Goal: Information Seeking & Learning: Learn about a topic

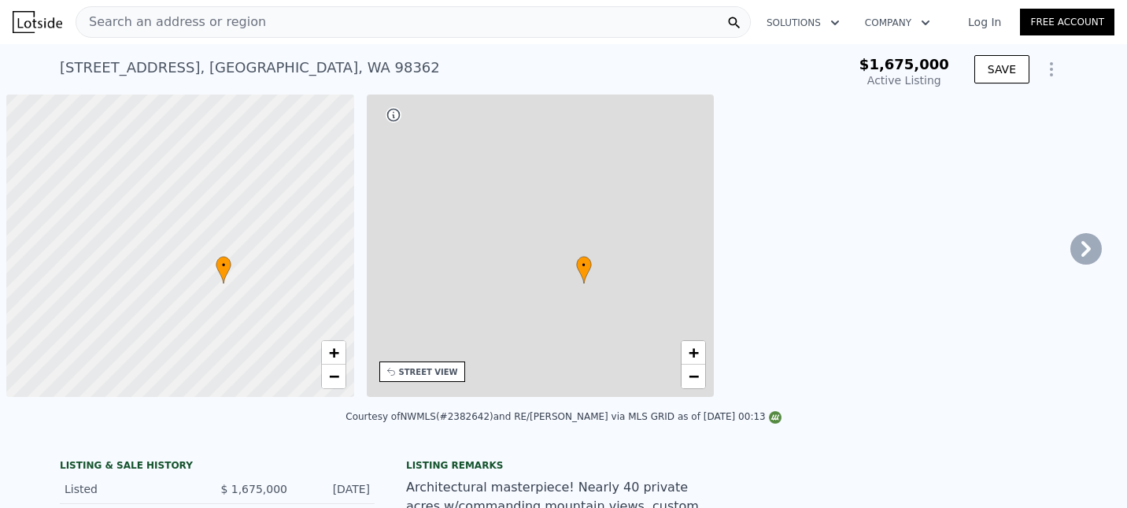
type input "-$ 1,822,665"
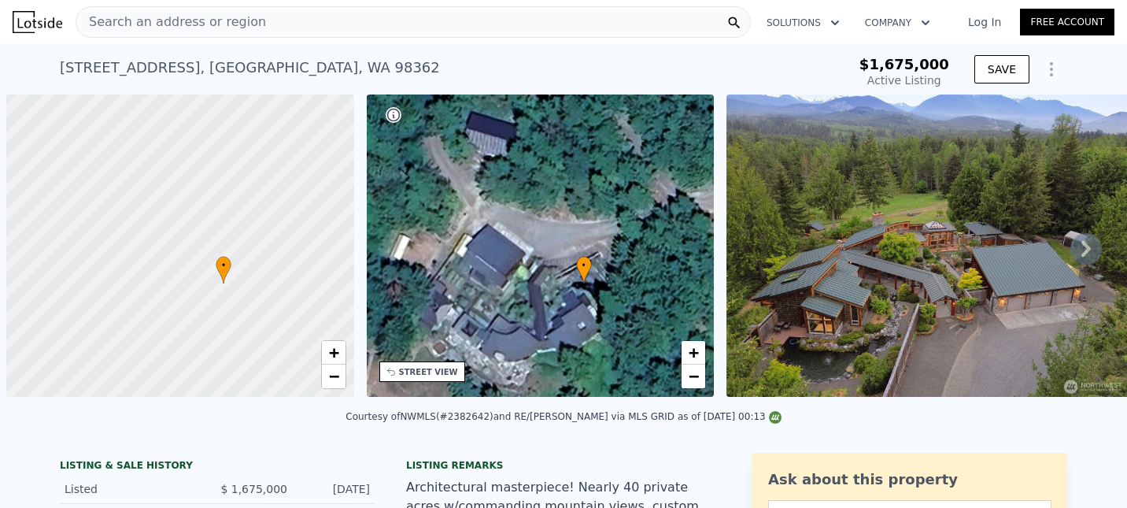
scroll to position [0, 8]
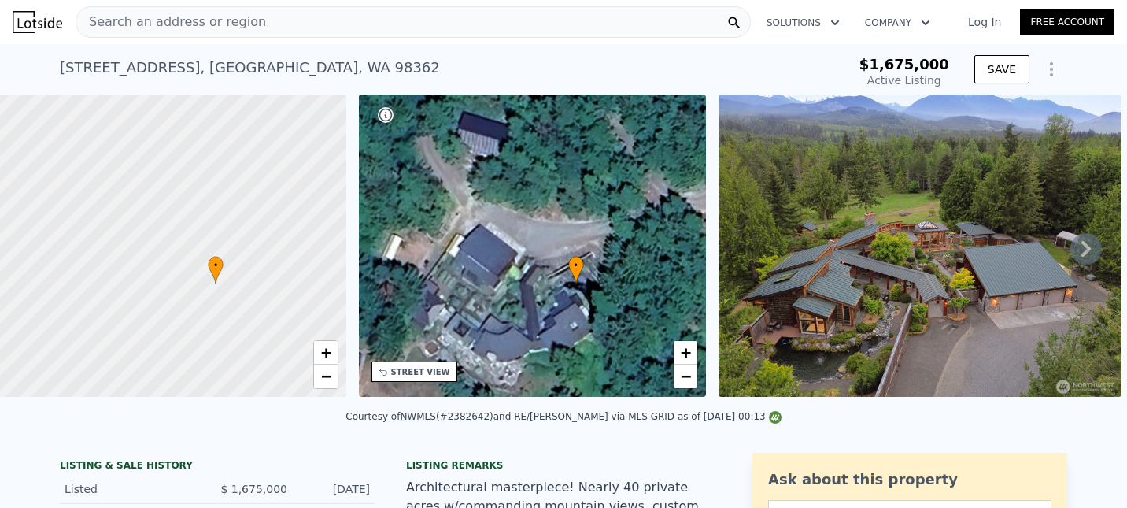
click at [949, 28] on link "Log In" at bounding box center [984, 22] width 71 height 16
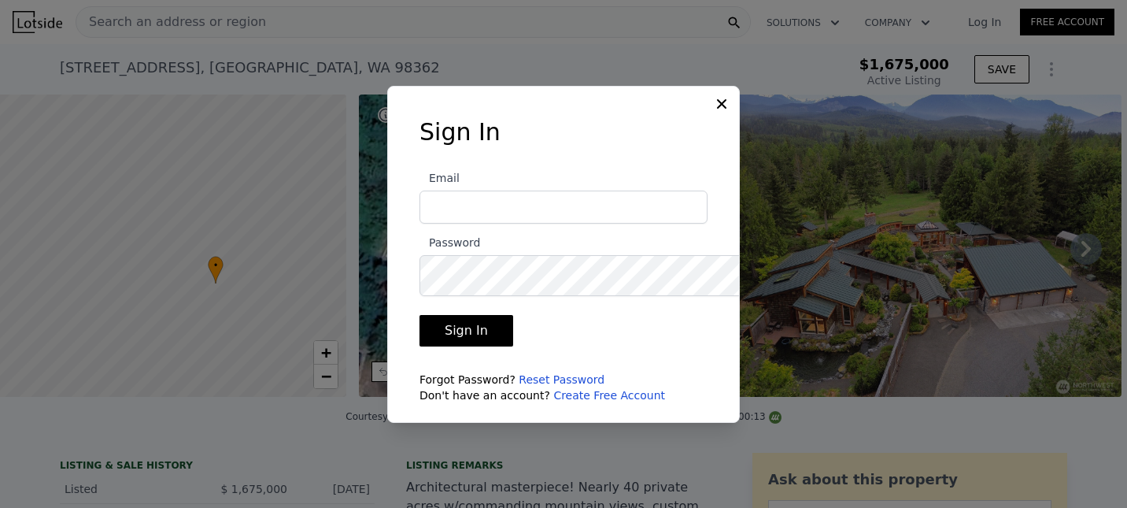
type input "PETRA@PELLEGO.COM"
click at [431, 346] on button "Sign In" at bounding box center [467, 330] width 94 height 31
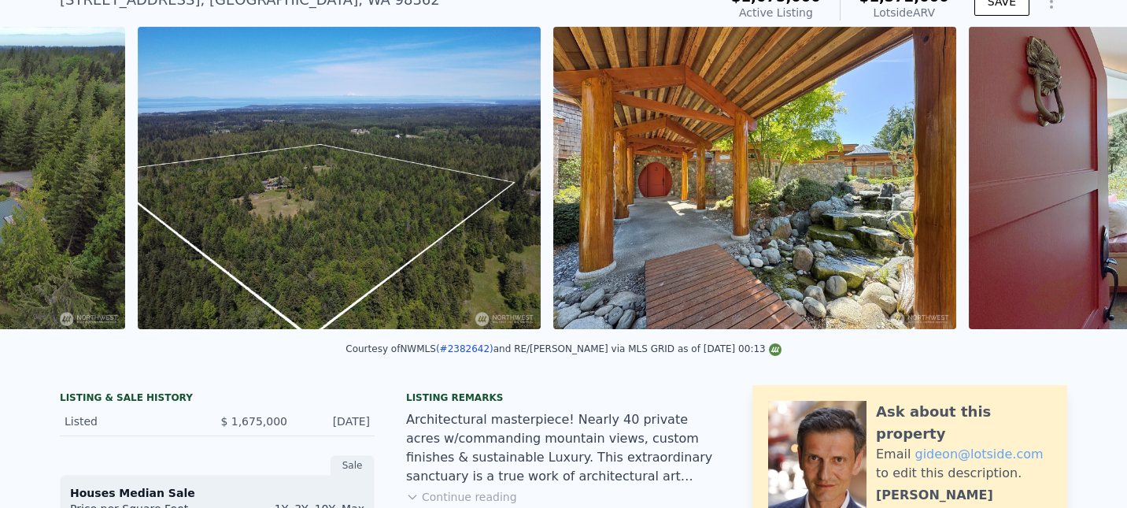
scroll to position [0, 1420]
click at [541, 329] on img at bounding box center [339, 178] width 403 height 302
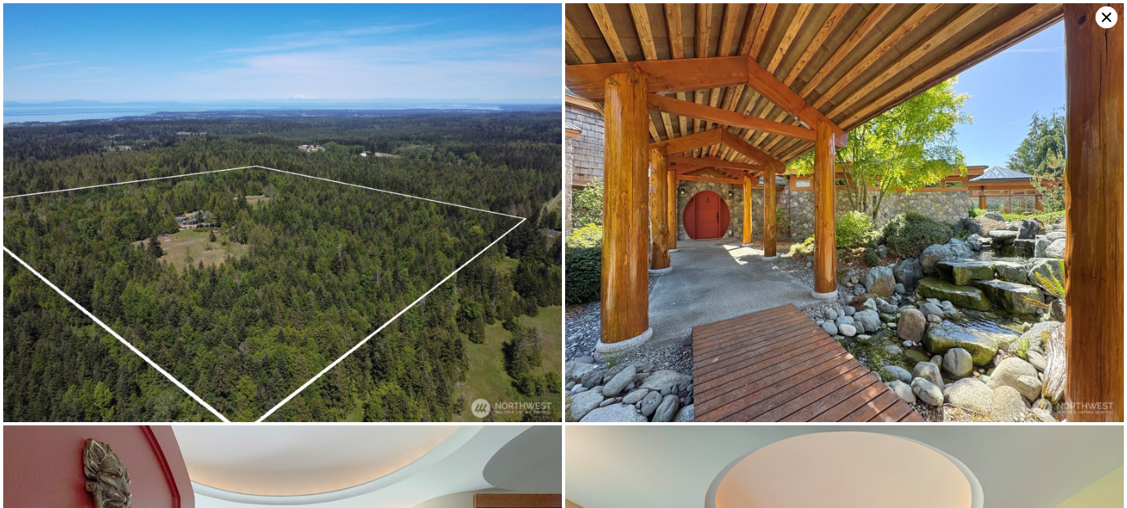
scroll to position [422, 0]
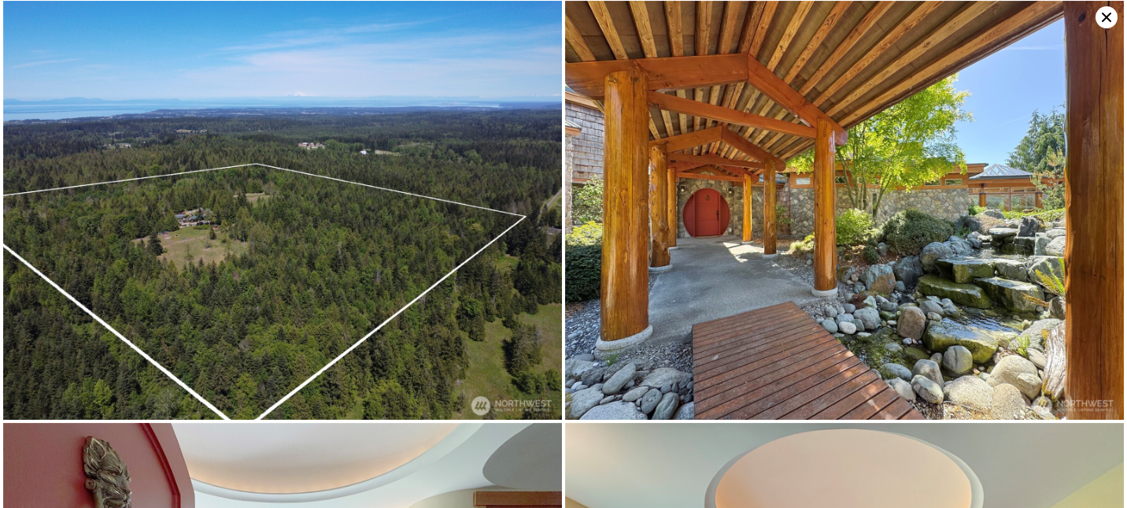
click at [279, 316] on img at bounding box center [282, 211] width 559 height 420
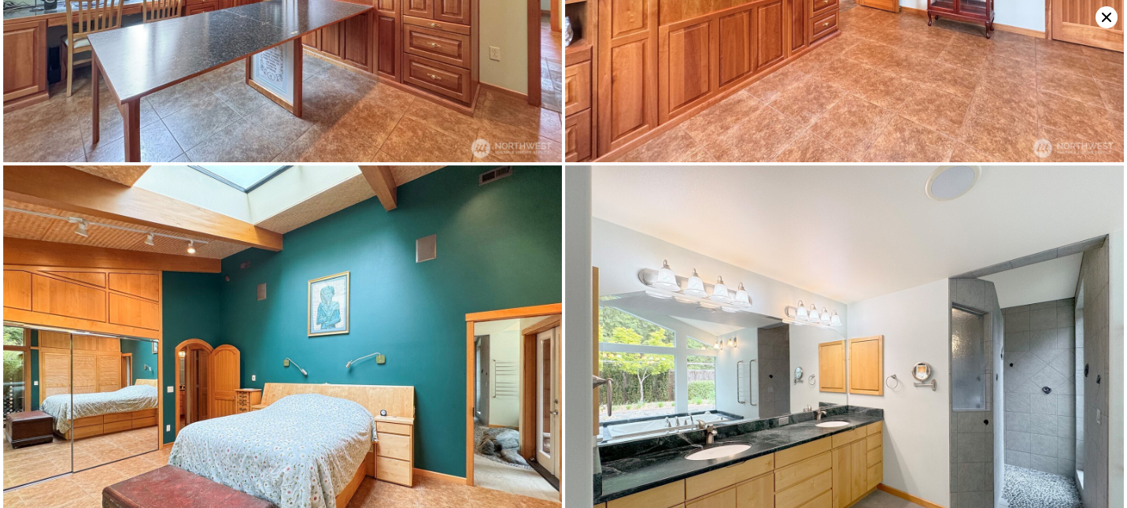
scroll to position [3378, 0]
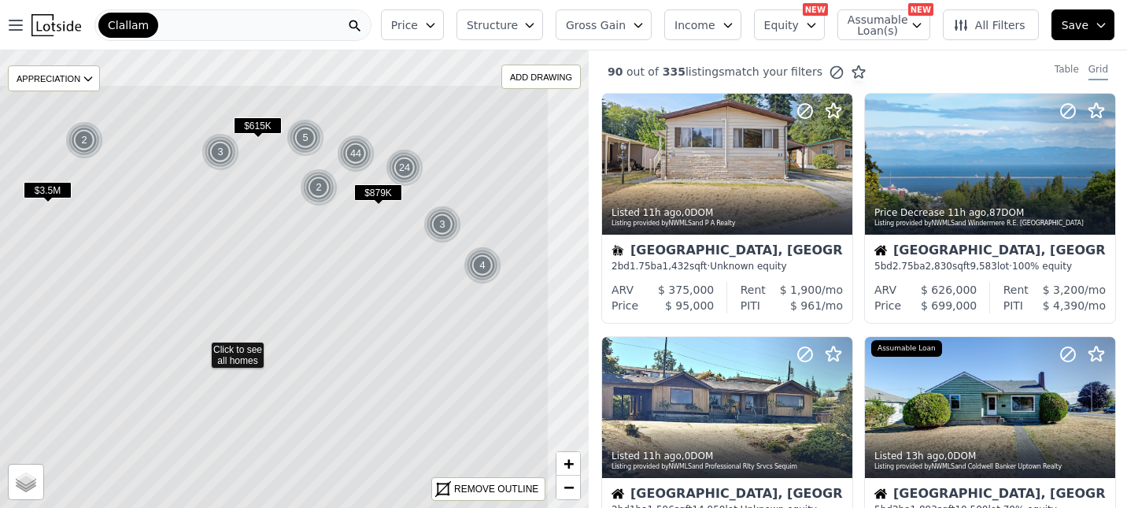
drag, startPoint x: 514, startPoint y: 237, endPoint x: 425, endPoint y: 316, distance: 119.3
click at [425, 316] on icon at bounding box center [200, 328] width 698 height 488
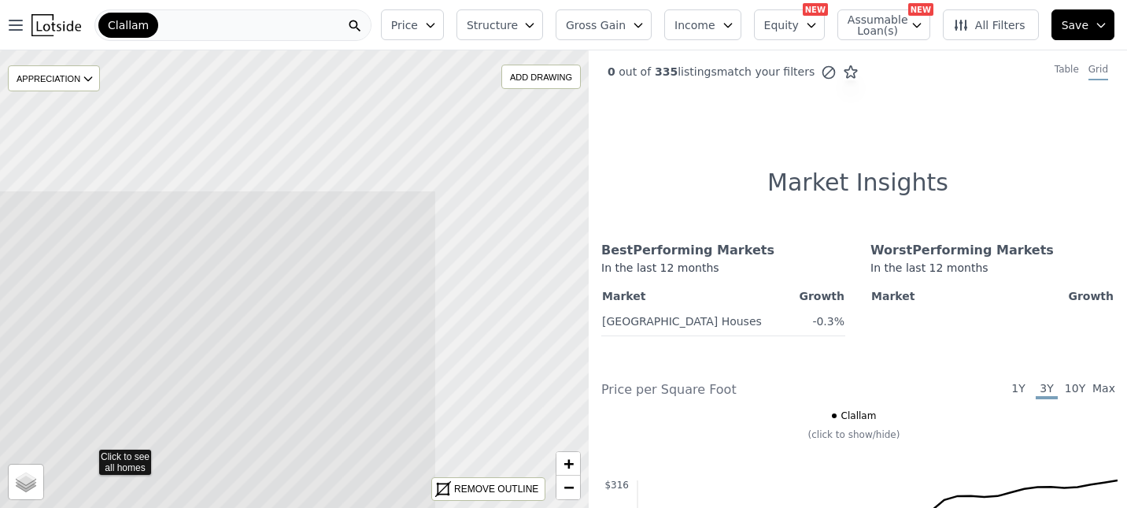
drag, startPoint x: 487, startPoint y: 247, endPoint x: 285, endPoint y: 432, distance: 273.6
click at [285, 432] on icon at bounding box center [88, 458] width 698 height 537
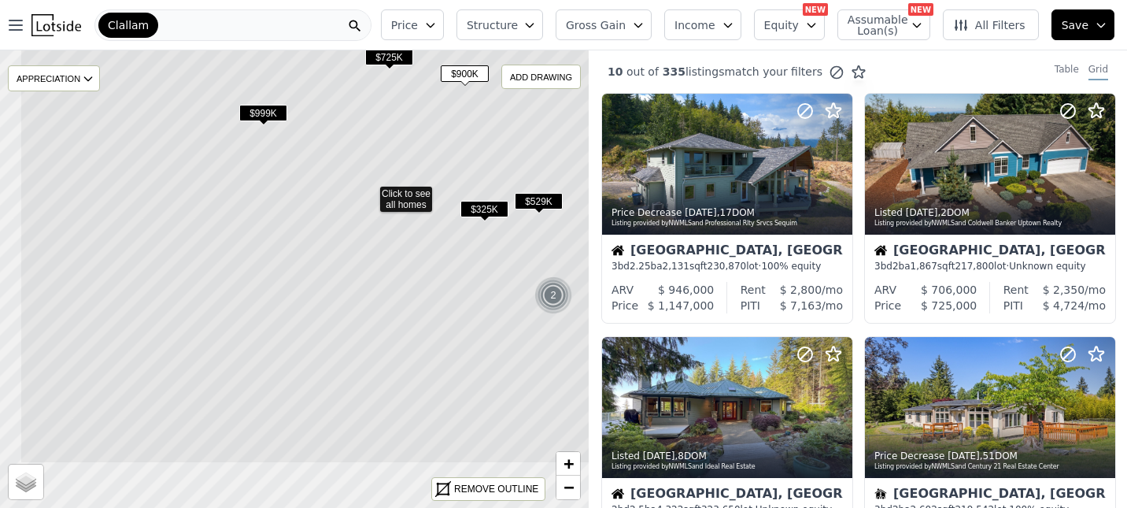
drag, startPoint x: 261, startPoint y: 402, endPoint x: 301, endPoint y: 376, distance: 47.6
click at [301, 376] on icon at bounding box center [369, 195] width 698 height 537
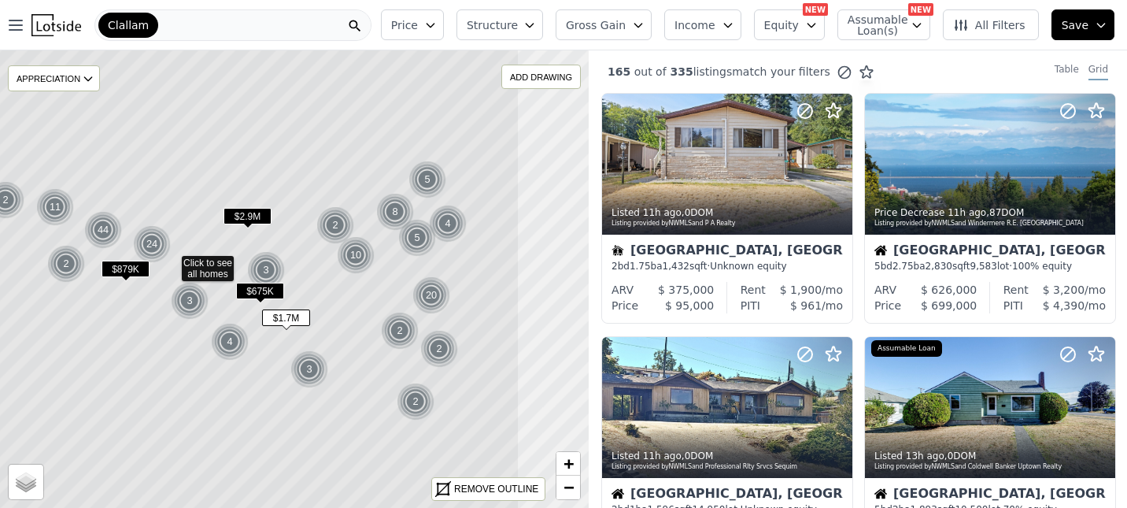
drag, startPoint x: 372, startPoint y: 405, endPoint x: 253, endPoint y: 398, distance: 119.1
click at [253, 398] on icon at bounding box center [170, 266] width 698 height 537
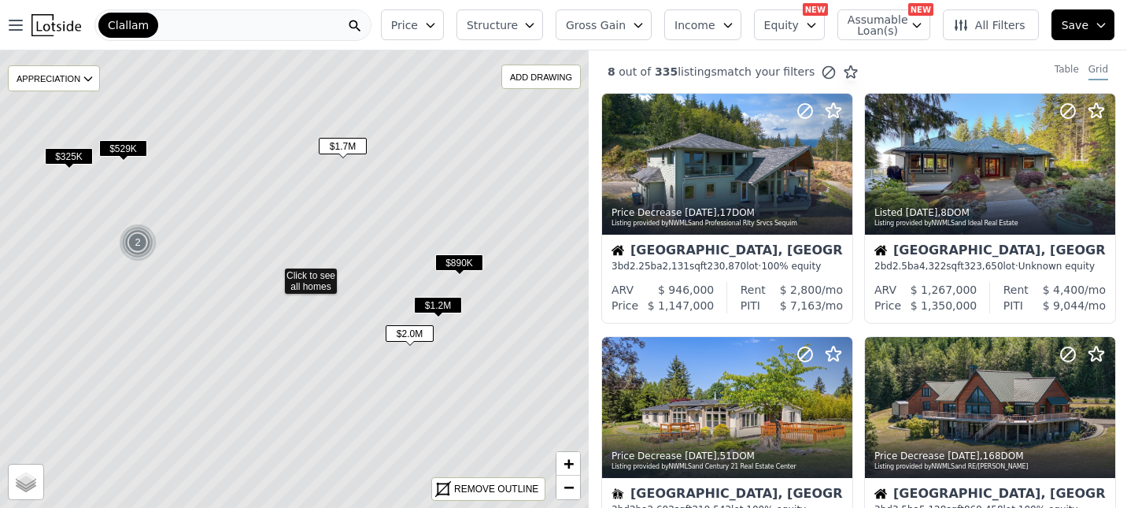
drag, startPoint x: 457, startPoint y: 190, endPoint x: 441, endPoint y: 194, distance: 17.0
click at [441, 194] on icon at bounding box center [273, 277] width 698 height 537
click at [408, 342] on span "$2.0M" at bounding box center [409, 333] width 48 height 17
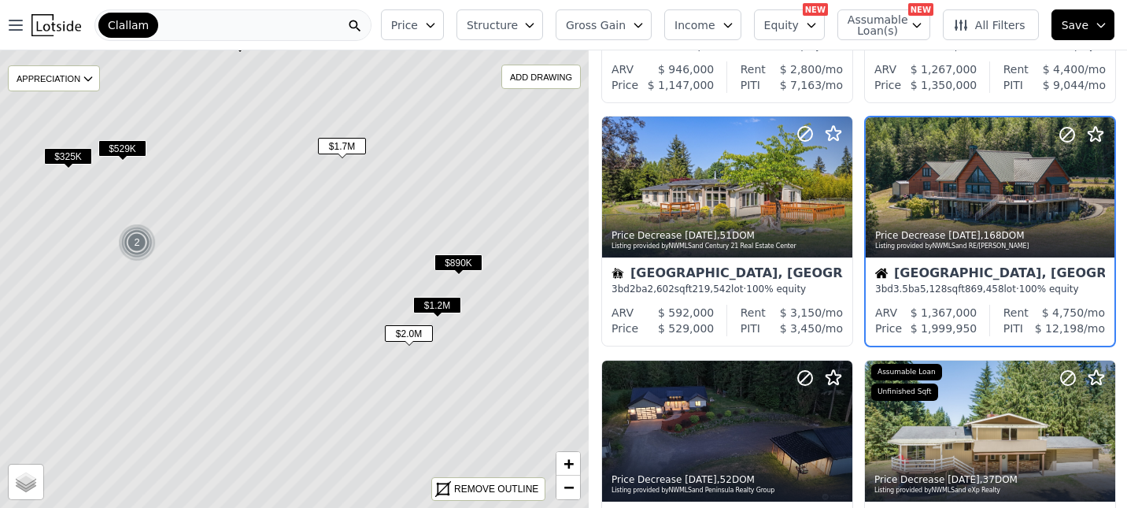
scroll to position [247, 49]
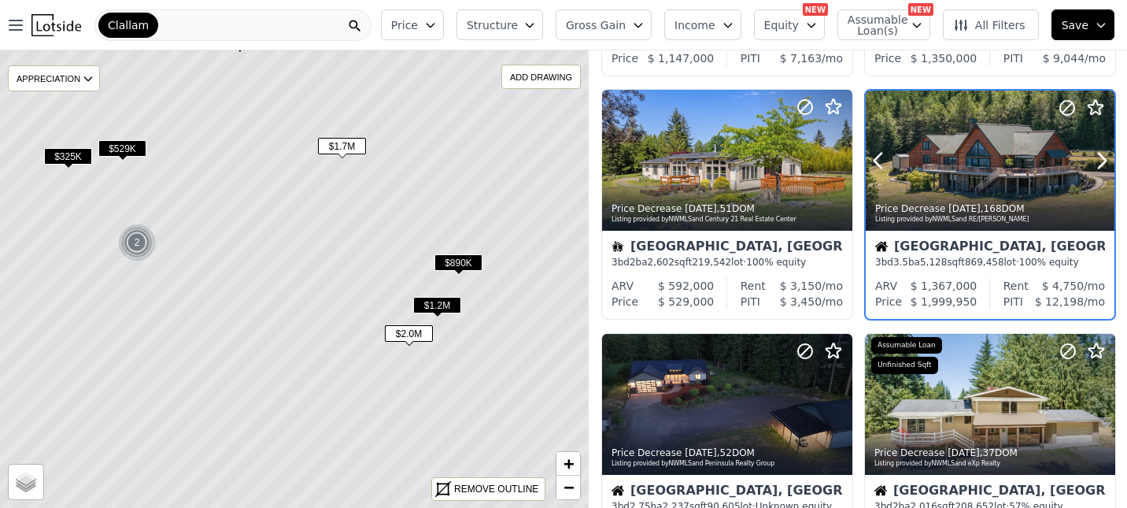
click at [944, 231] on div at bounding box center [990, 161] width 249 height 140
click at [446, 313] on span "$1.2M" at bounding box center [437, 305] width 48 height 17
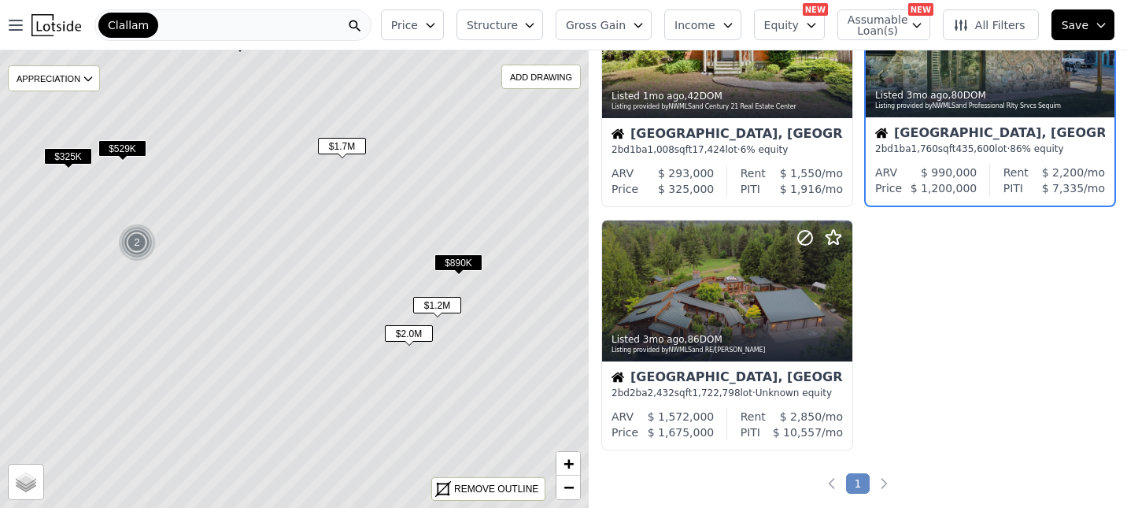
scroll to position [854, 49]
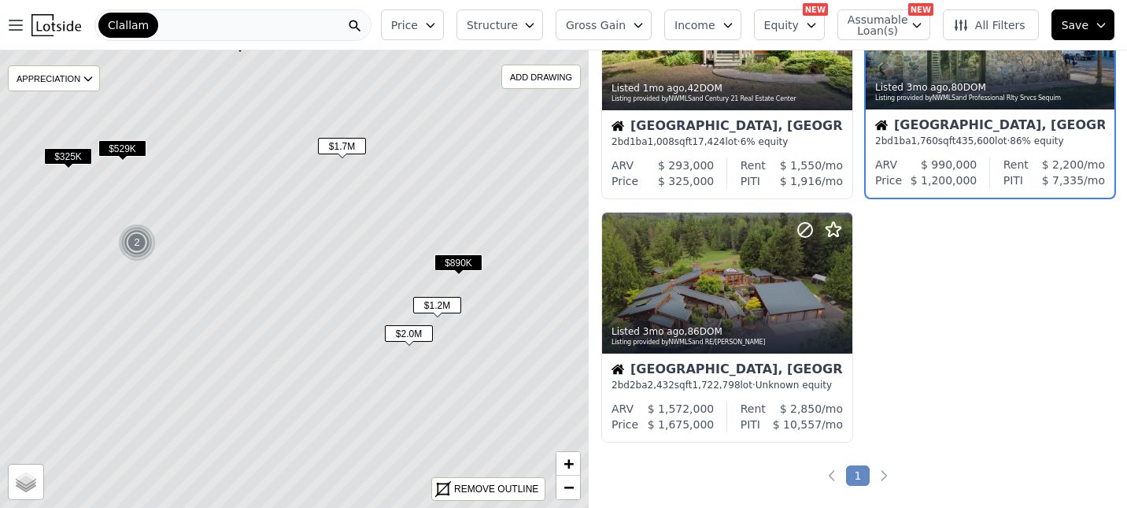
click at [346, 154] on span "$1.7M" at bounding box center [342, 146] width 48 height 17
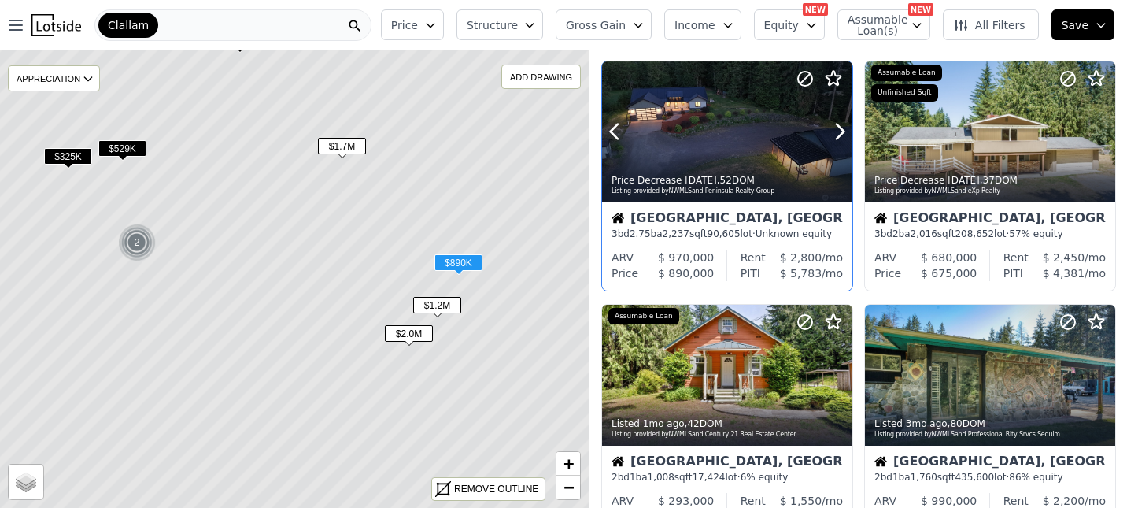
scroll to position [515, 16]
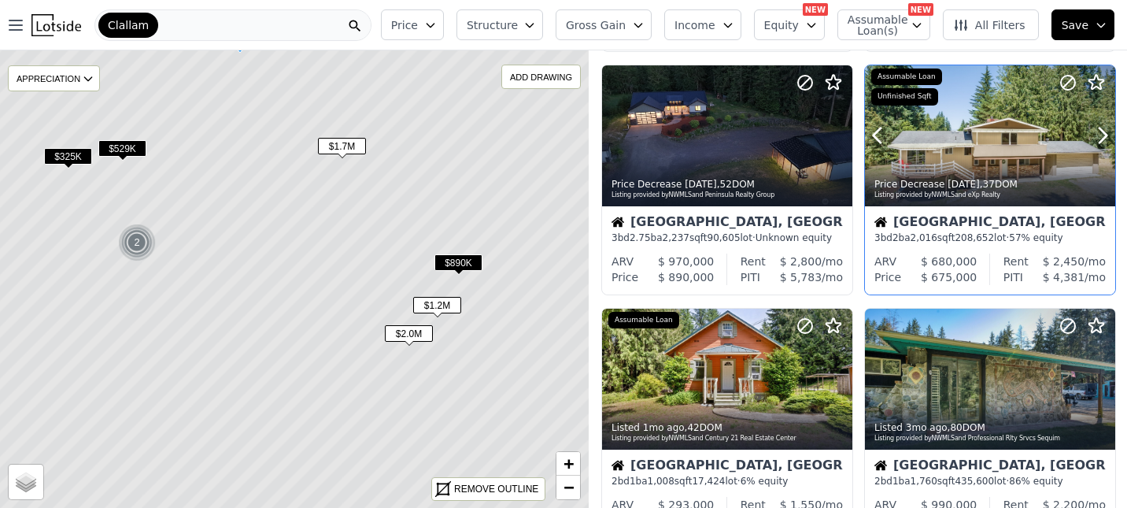
click at [992, 206] on div at bounding box center [990, 135] width 250 height 141
click at [961, 206] on div at bounding box center [990, 135] width 250 height 141
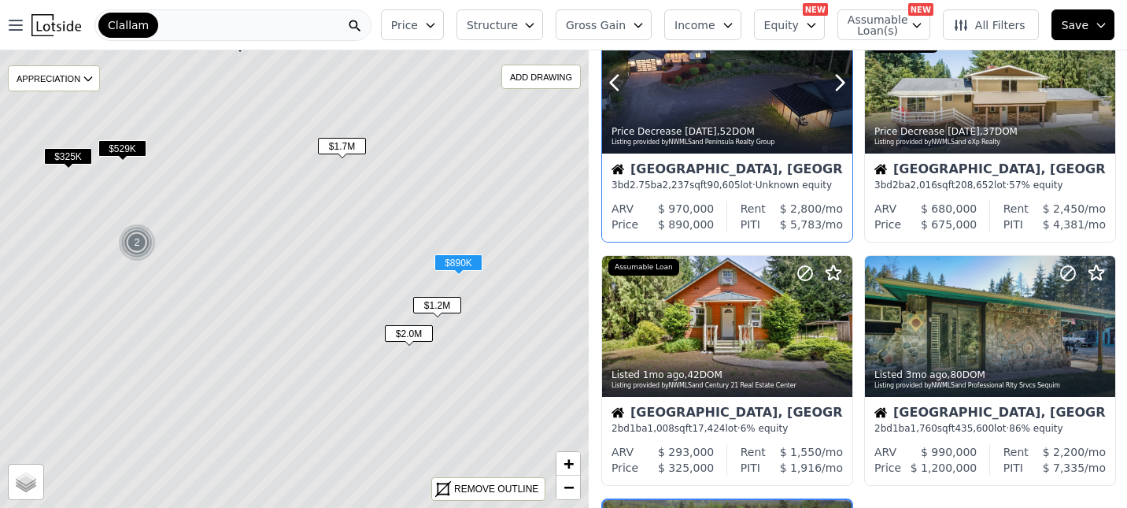
scroll to position [568, 16]
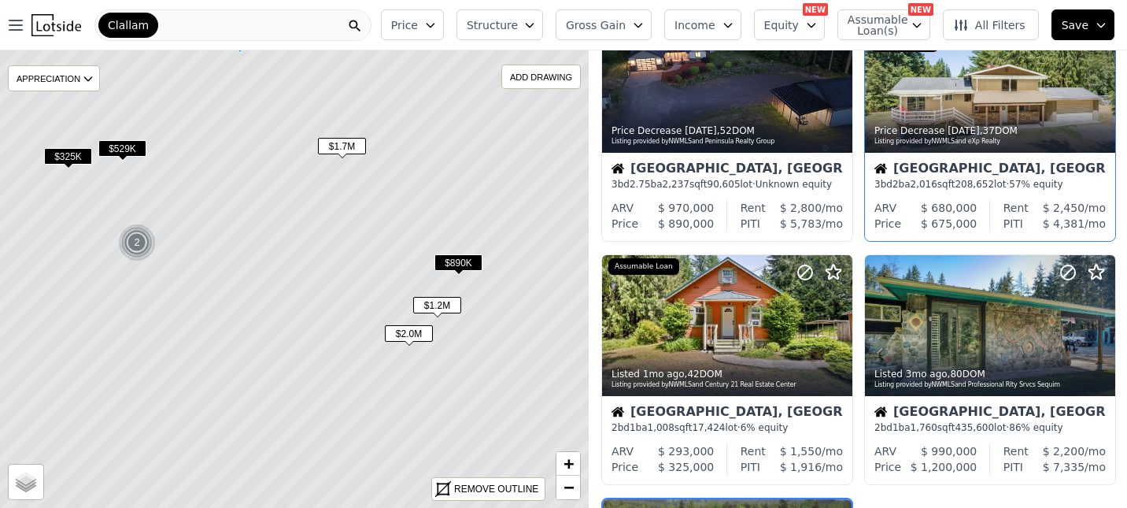
click at [953, 178] on div "[GEOGRAPHIC_DATA], [GEOGRAPHIC_DATA]" at bounding box center [990, 170] width 231 height 16
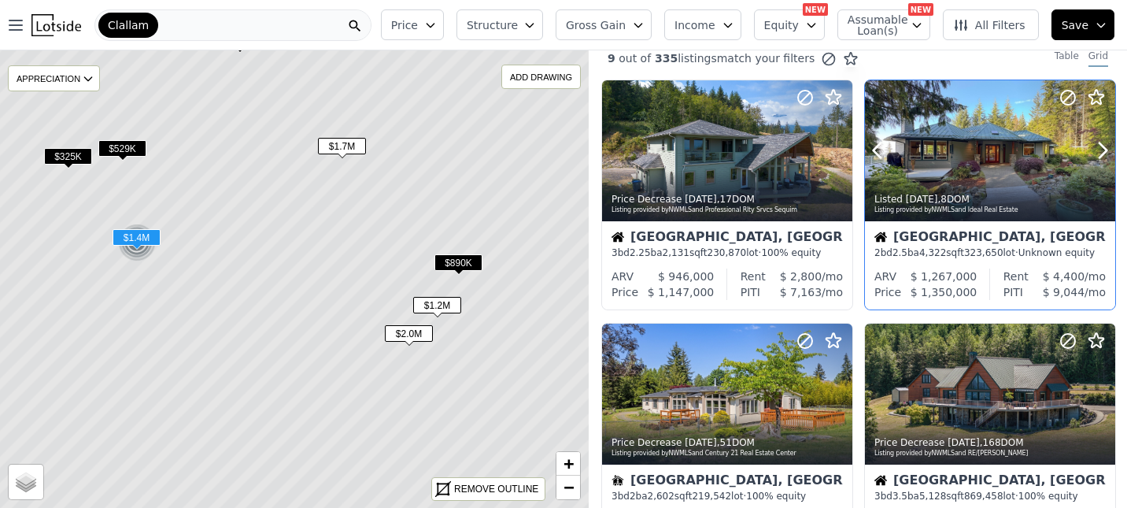
scroll to position [7, 16]
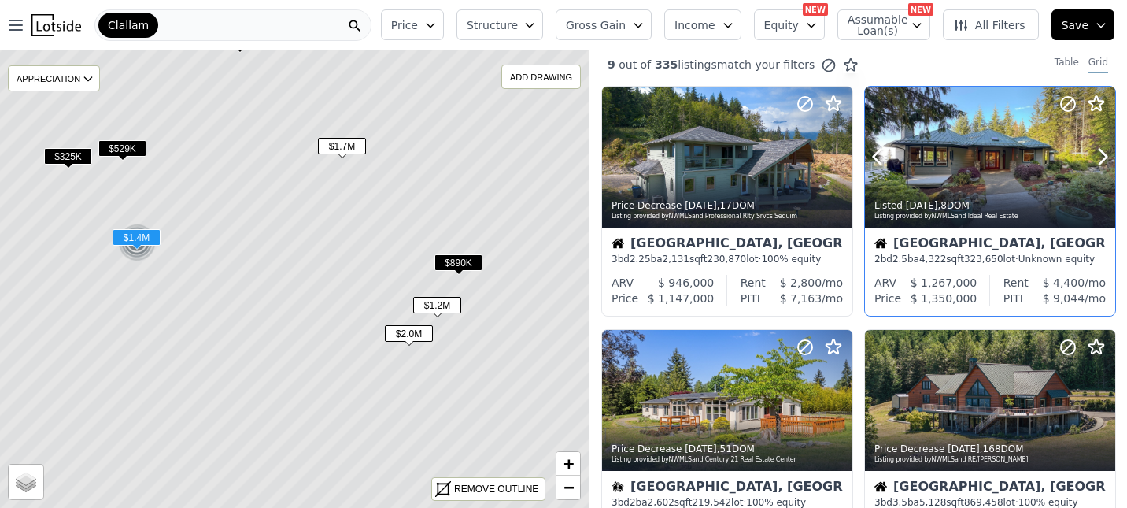
click at [960, 210] on div at bounding box center [990, 157] width 250 height 141
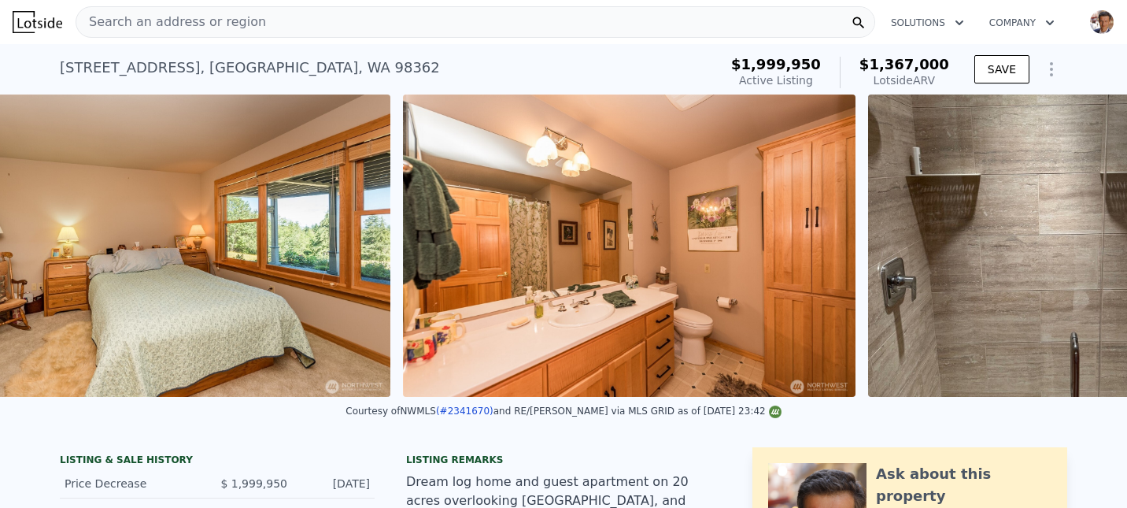
scroll to position [0, 10169]
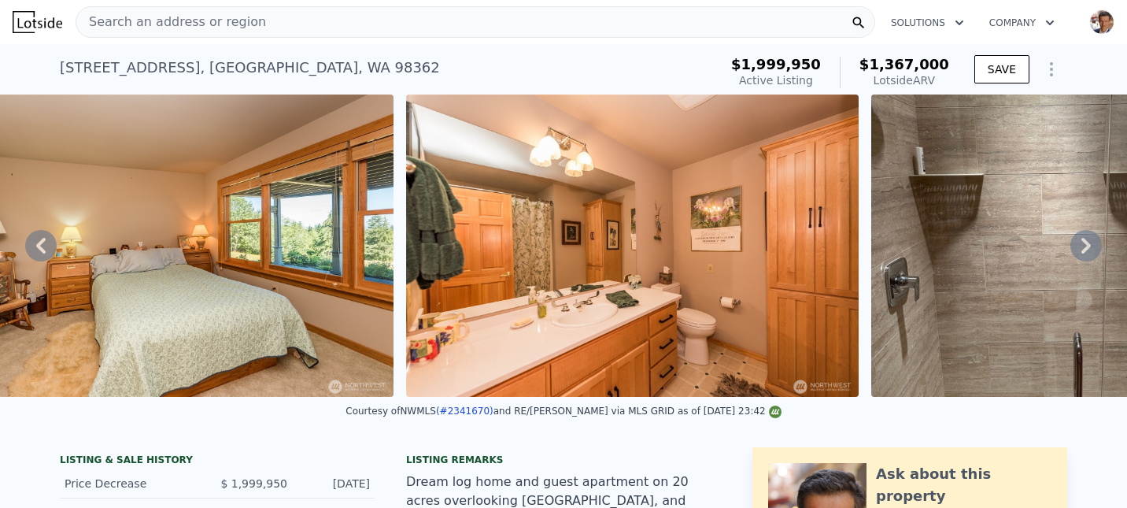
click at [109, 78] on div "279 Ocean View Dr , Clallam County , WA 98362" at bounding box center [250, 68] width 380 height 22
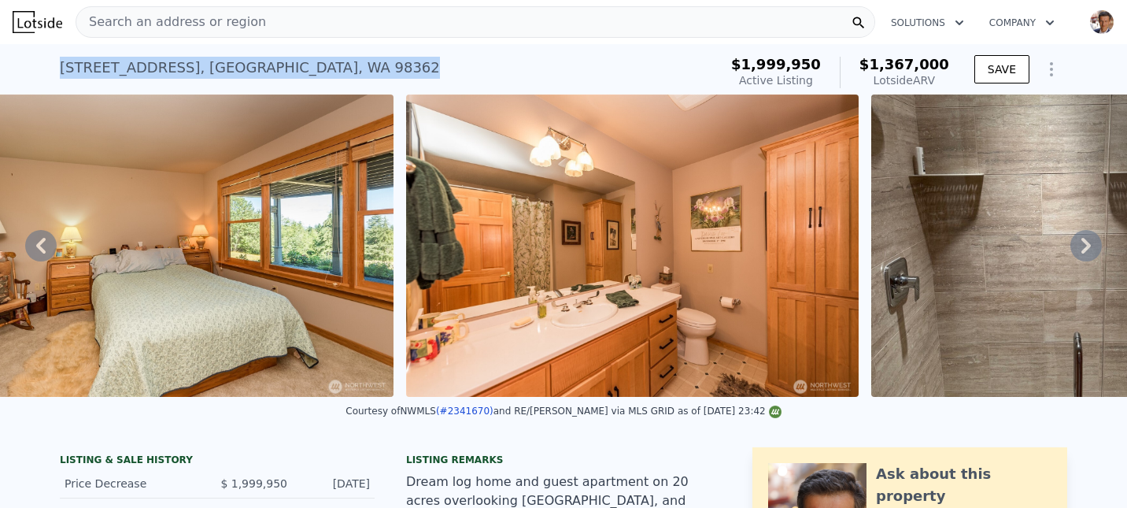
click at [109, 78] on div "279 Ocean View Dr , Clallam County , WA 98362" at bounding box center [250, 68] width 380 height 22
copy div "279 Ocean View Dr , Clallam County , WA 98362 Active at $2.000m (~ARV $1.367m )"
click at [469, 84] on div "279 Ocean View Dr , Clallam County , WA 98362 Active at $2.000m (~ARV $1.367m )" at bounding box center [386, 72] width 653 height 44
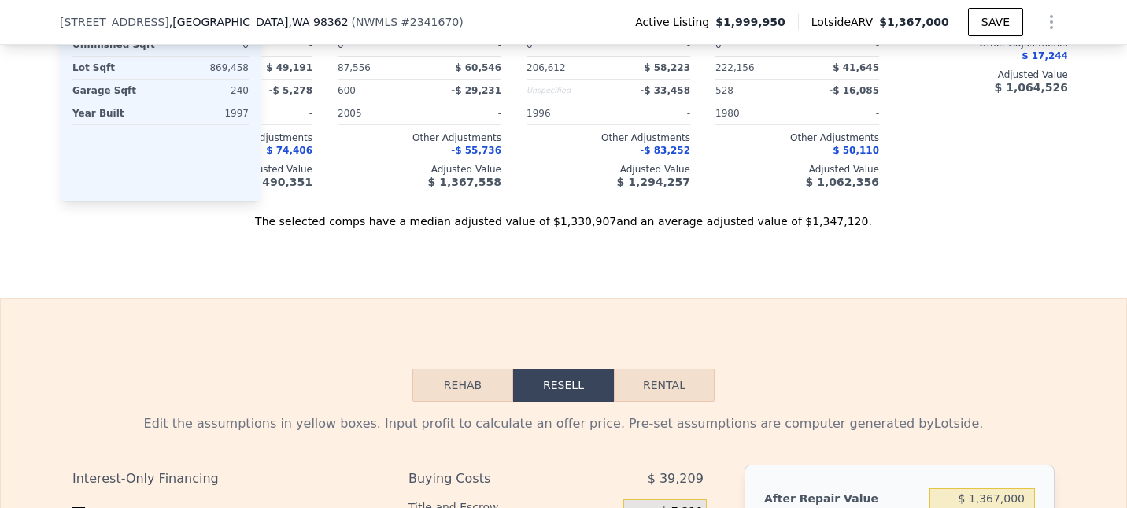
scroll to position [0, 321]
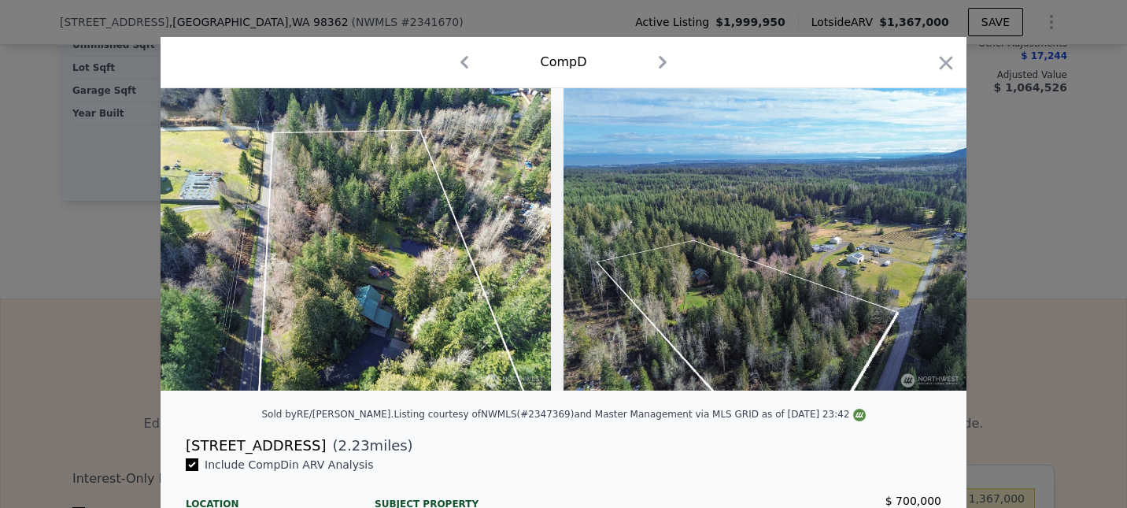
scroll to position [0, 22033]
click at [957, 74] on icon "button" at bounding box center [946, 63] width 22 height 22
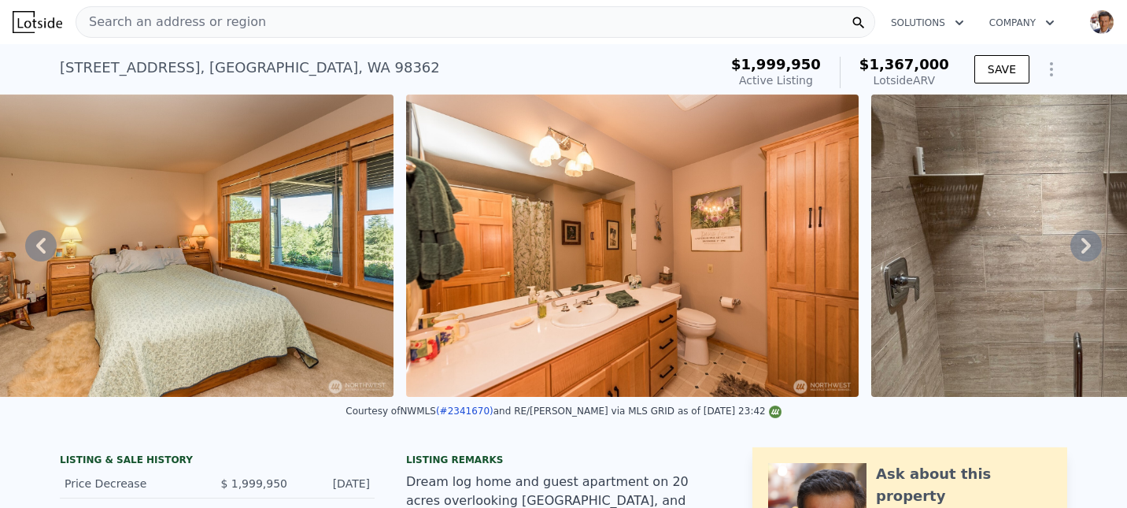
scroll to position [3, 0]
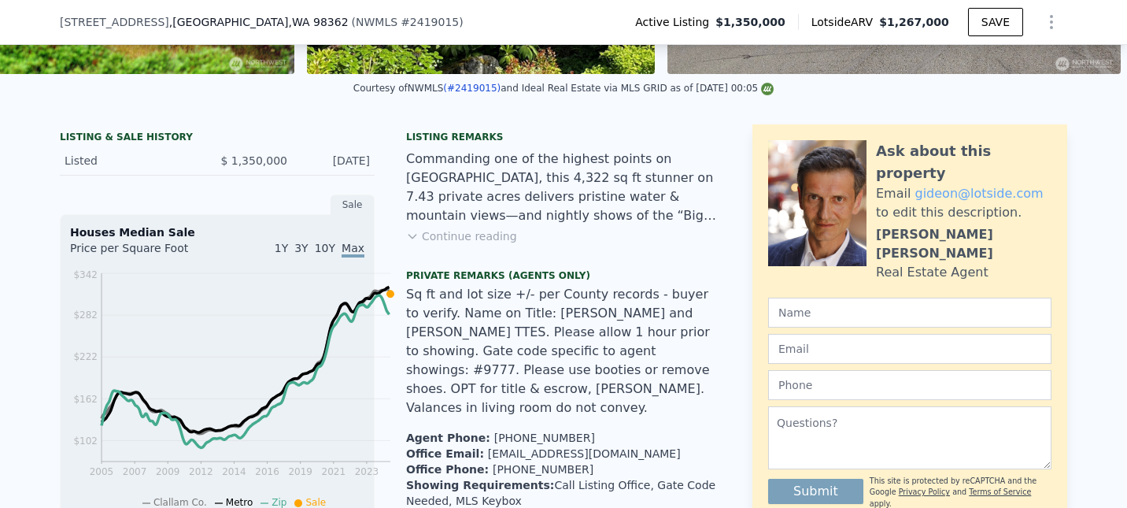
scroll to position [316, 0]
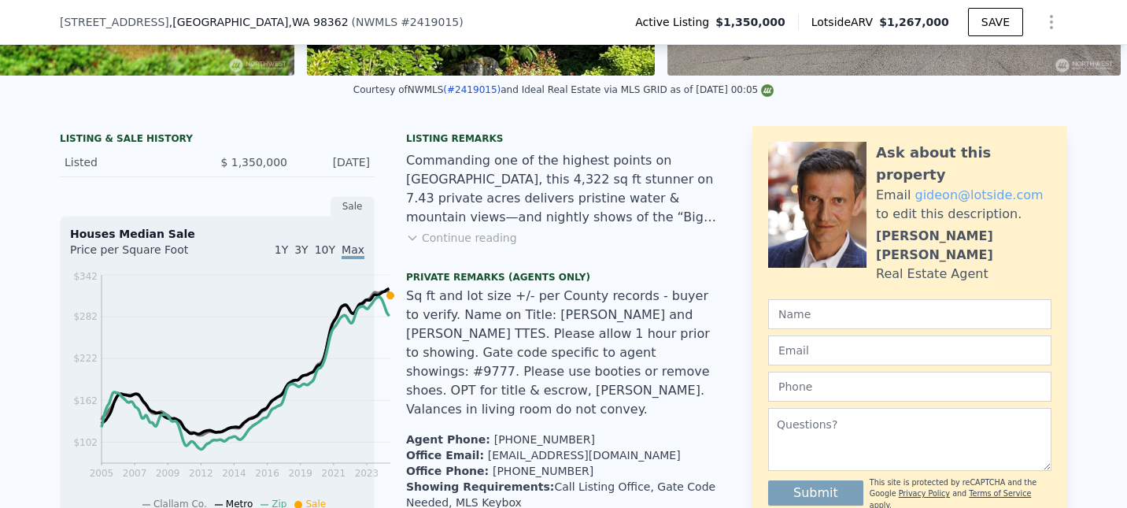
click at [451, 246] on button "Continue reading" at bounding box center [461, 238] width 111 height 16
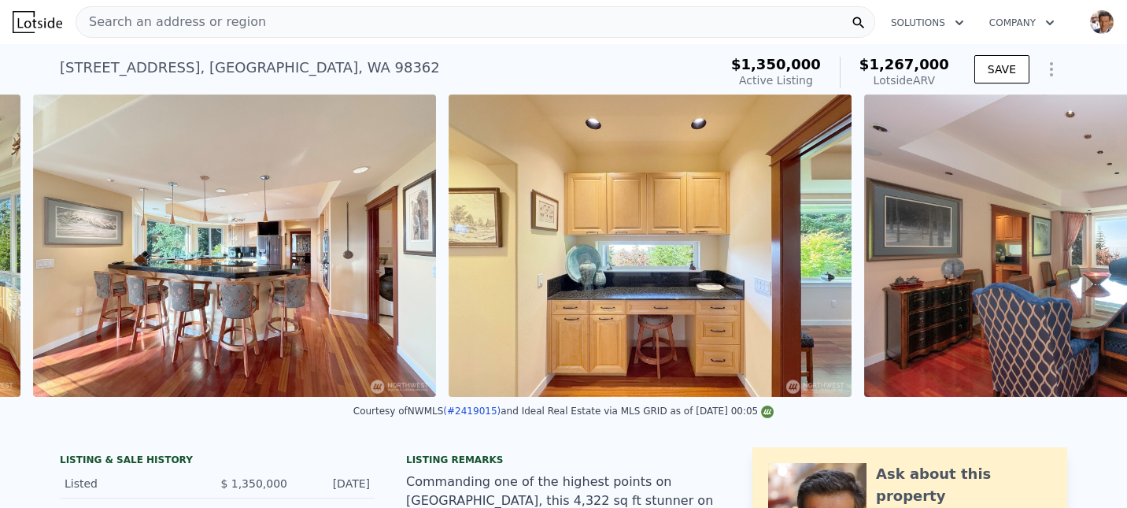
scroll to position [0, 4018]
click at [60, 79] on div "[STREET_ADDRESS]" at bounding box center [250, 68] width 380 height 22
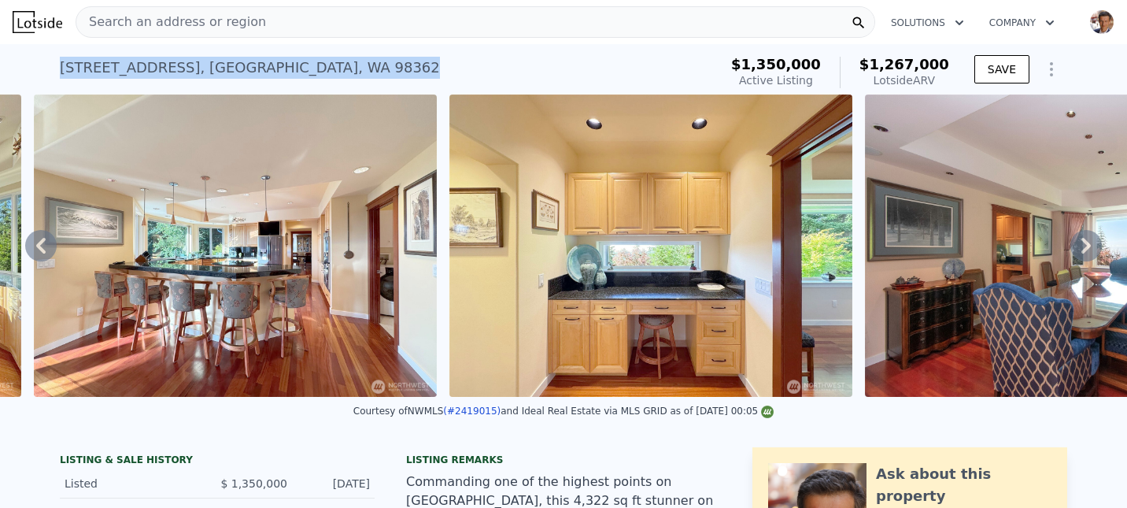
click at [60, 79] on div "[STREET_ADDRESS]" at bounding box center [250, 68] width 380 height 22
click at [385, 80] on div "[STREET_ADDRESS] Active at $1.350m (~ARV $1.267m )" at bounding box center [386, 72] width 653 height 44
drag, startPoint x: 283, startPoint y: 85, endPoint x: 0, endPoint y: 94, distance: 283.6
click at [60, 79] on div "[STREET_ADDRESS]" at bounding box center [250, 68] width 380 height 22
copy div "[STREET_ADDRESS]"
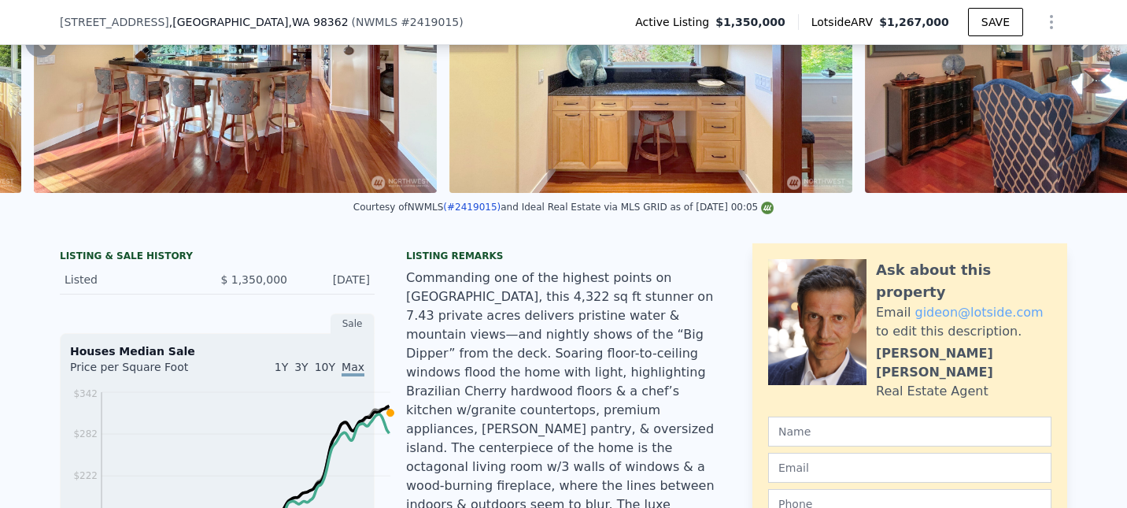
scroll to position [215, 0]
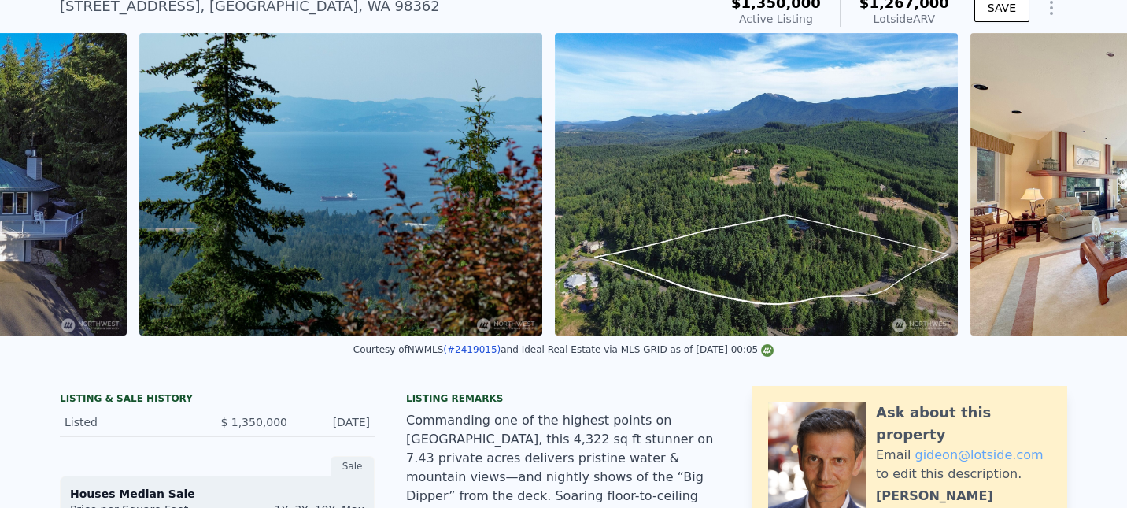
scroll to position [0, 1420]
